Goal: Task Accomplishment & Management: Manage account settings

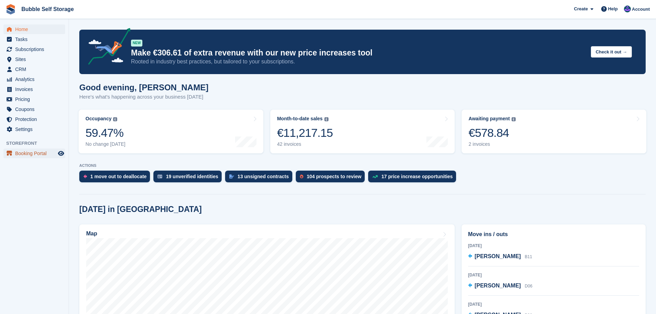
click at [37, 152] on span "Booking Portal" at bounding box center [35, 154] width 41 height 10
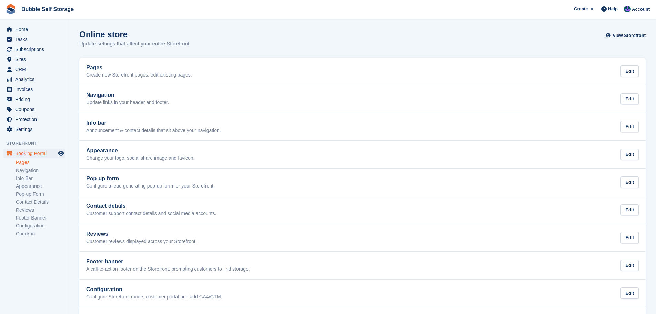
click at [27, 162] on link "Pages" at bounding box center [40, 162] width 49 height 7
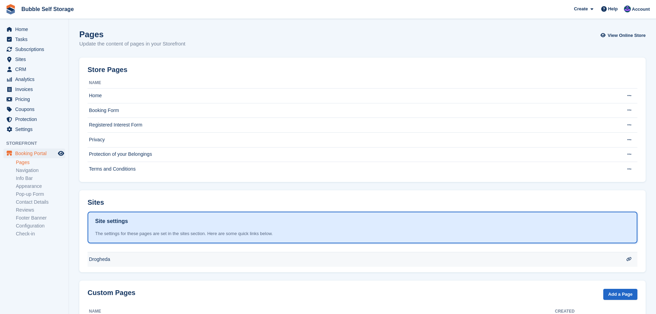
click at [628, 260] on icon at bounding box center [629, 259] width 5 height 4
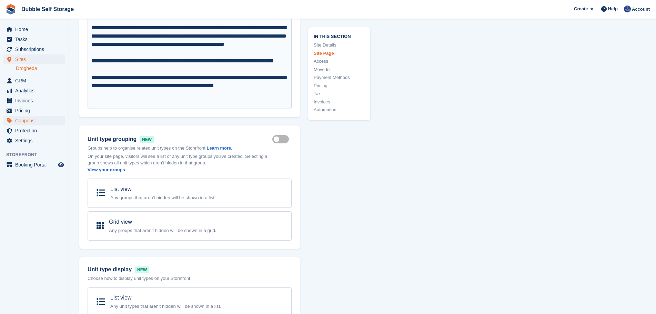
scroll to position [414, 0]
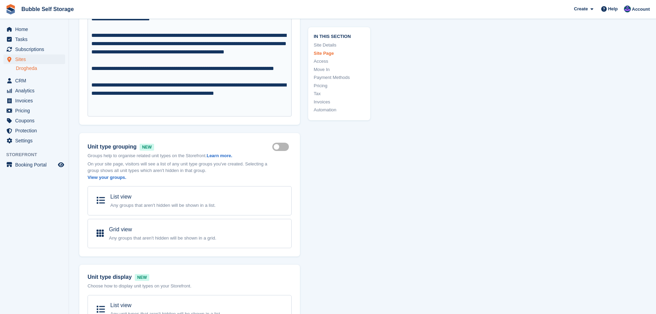
click at [23, 69] on link "Drogheda" at bounding box center [40, 68] width 49 height 7
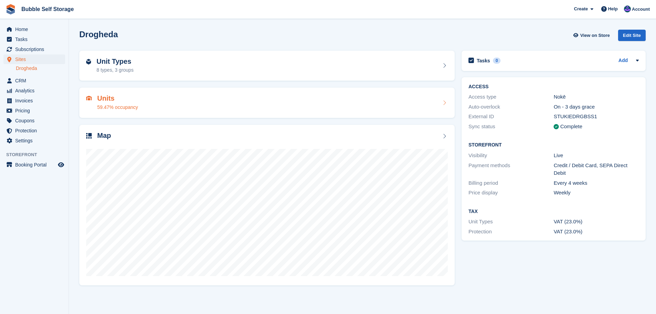
click at [442, 108] on div "Units 59.47% occupancy" at bounding box center [267, 103] width 362 height 17
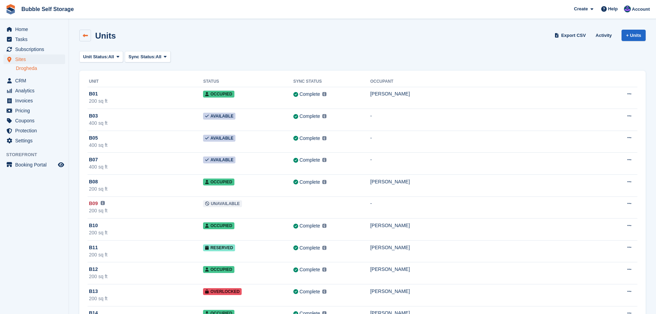
click at [83, 37] on icon at bounding box center [85, 35] width 5 height 5
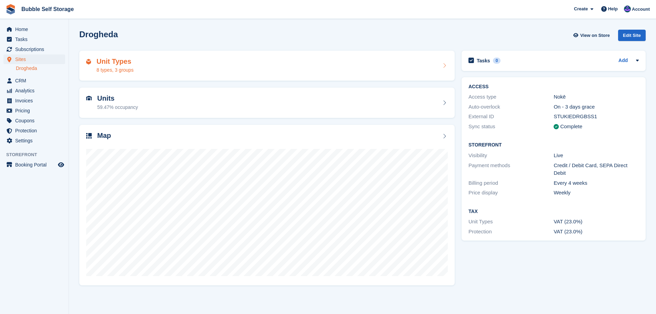
click at [233, 66] on div "Unit Types 8 types, 3 groups" at bounding box center [267, 66] width 362 height 17
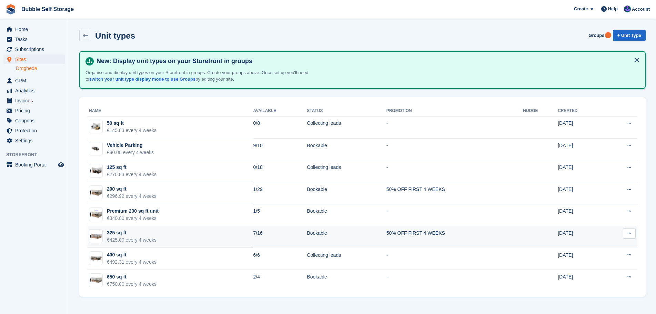
click at [631, 234] on icon at bounding box center [630, 233] width 4 height 4
click at [590, 246] on p "Edit unit type" at bounding box center [603, 246] width 60 height 9
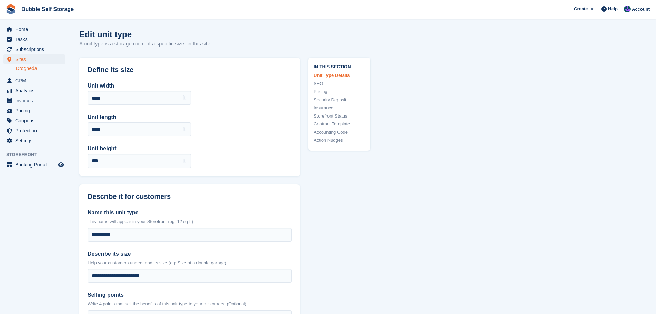
scroll to position [103, 0]
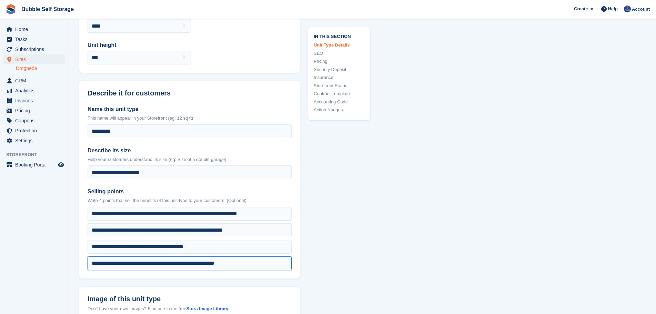
drag, startPoint x: 252, startPoint y: 265, endPoint x: 63, endPoint y: 267, distance: 188.3
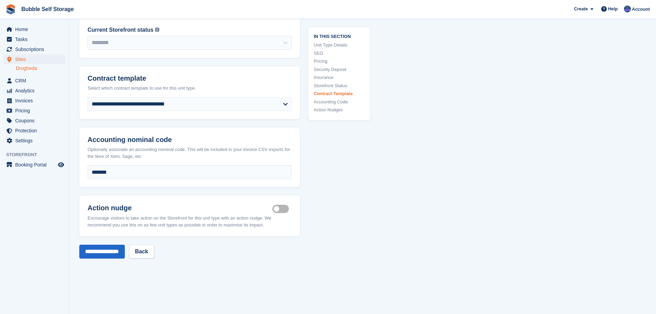
scroll to position [1138, 0]
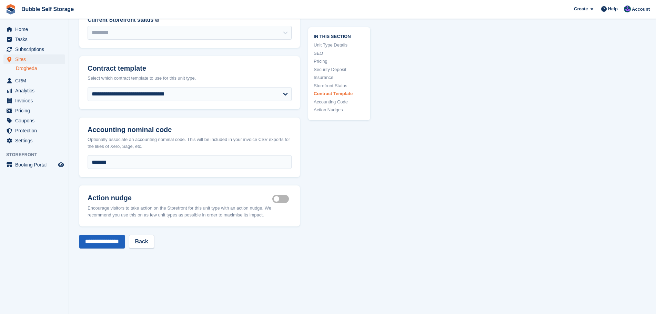
type input "**********"
click at [108, 236] on input "**********" at bounding box center [102, 242] width 46 height 14
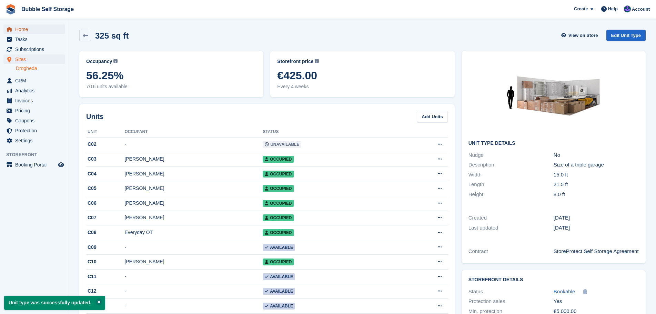
click at [32, 29] on span "Home" at bounding box center [35, 29] width 41 height 10
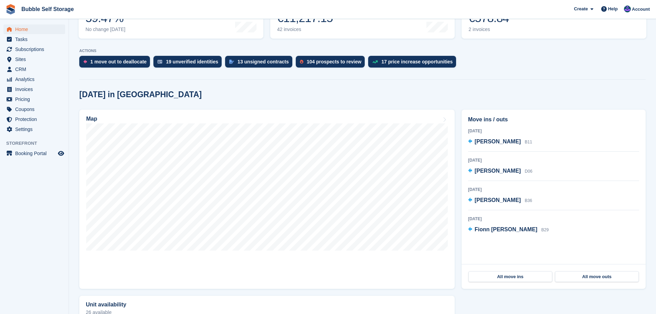
scroll to position [11, 0]
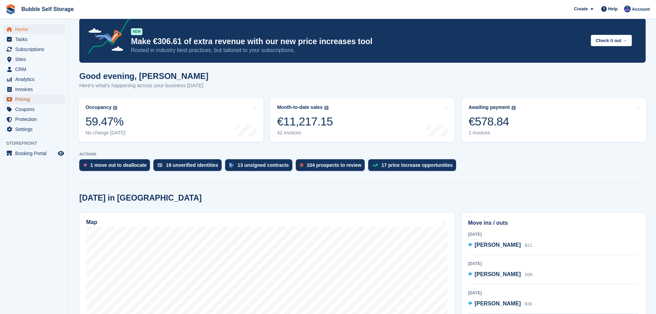
click at [25, 99] on span "Pricing" at bounding box center [35, 100] width 41 height 10
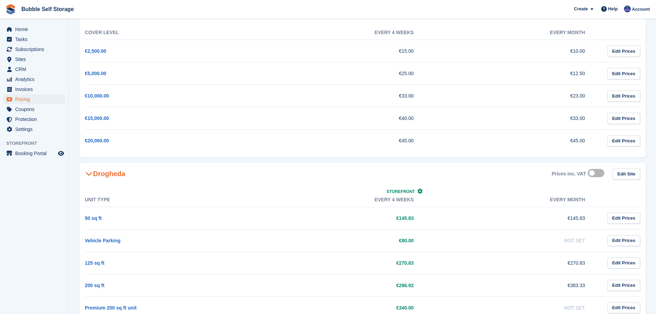
scroll to position [52, 0]
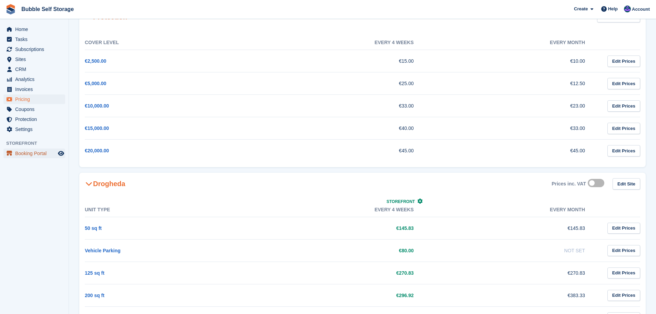
click at [35, 157] on span "Booking Portal" at bounding box center [35, 154] width 41 height 10
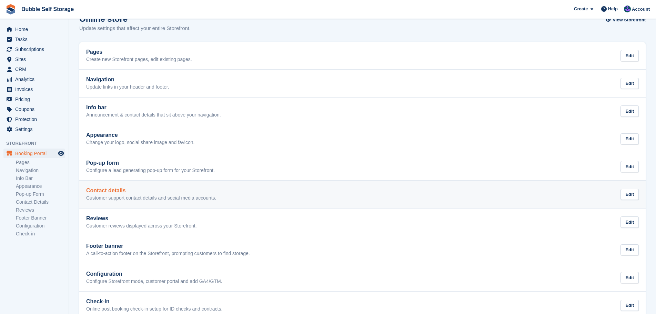
scroll to position [31, 0]
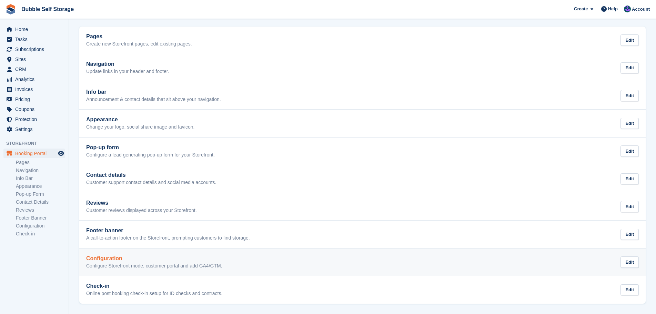
click at [121, 260] on h2 "Configuration" at bounding box center [154, 259] width 136 height 6
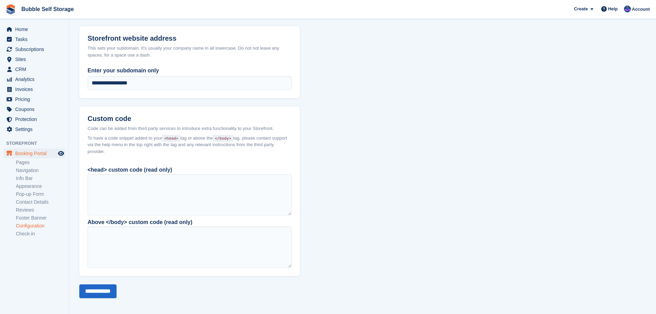
scroll to position [473, 0]
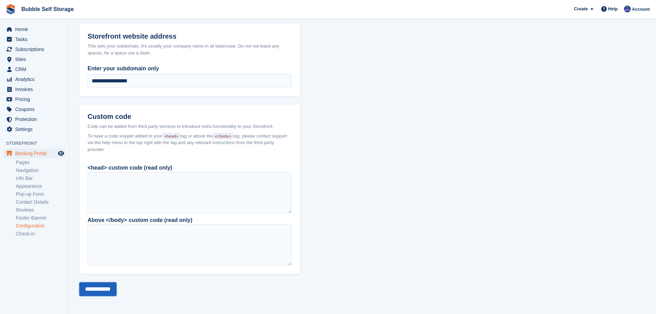
click at [109, 285] on input "**********" at bounding box center [97, 289] width 37 height 14
